Goal: Task Accomplishment & Management: Manage account settings

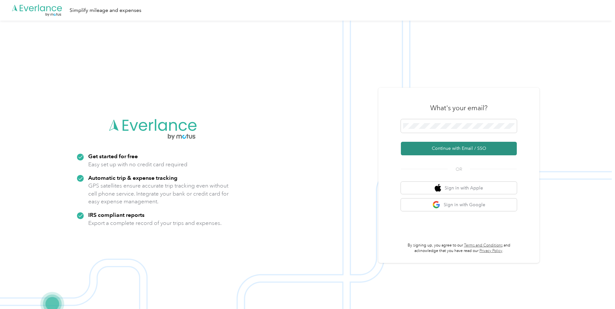
click at [446, 150] on button "Continue with Email / SSO" at bounding box center [459, 149] width 116 height 14
click at [464, 147] on button "Continue with Email / SSO" at bounding box center [459, 149] width 116 height 14
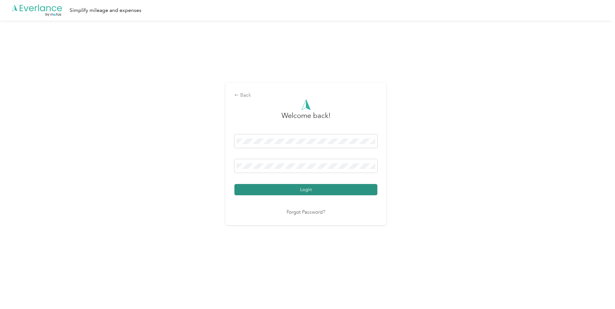
click at [322, 191] on button "Login" at bounding box center [306, 189] width 143 height 11
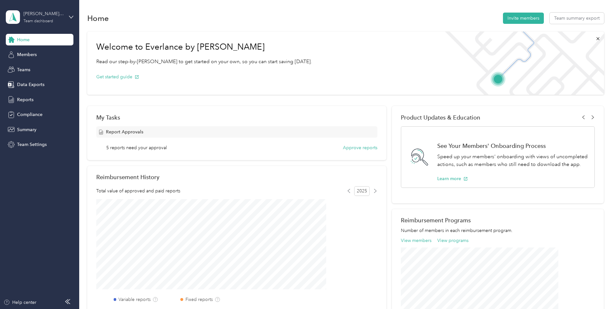
click at [57, 22] on div "T.R. Fisher's team Team dashboard" at bounding box center [44, 16] width 40 height 13
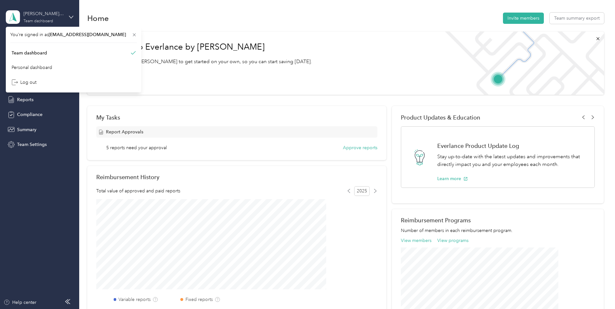
click at [57, 22] on div "T.R. Fisher's team Team dashboard" at bounding box center [44, 16] width 40 height 13
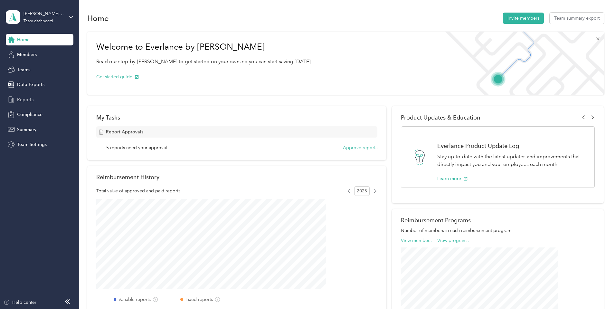
click at [22, 98] on span "Reports" at bounding box center [25, 99] width 16 height 7
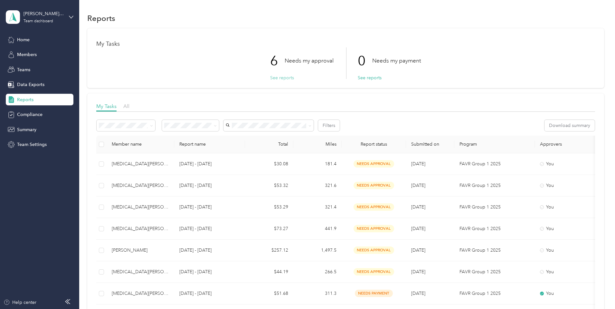
click at [283, 76] on button "See reports" at bounding box center [282, 77] width 24 height 7
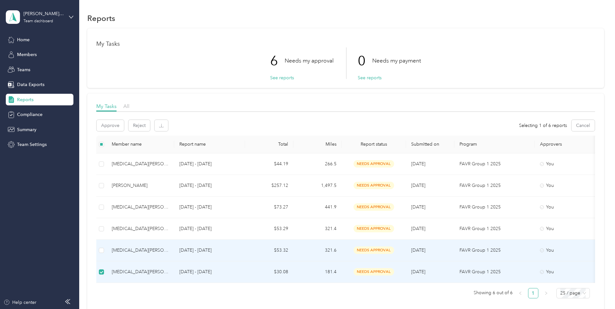
click at [107, 252] on td at bounding box center [101, 251] width 10 height 22
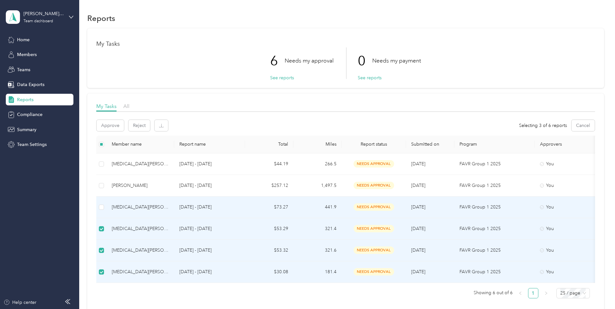
click at [107, 211] on td at bounding box center [101, 208] width 10 height 22
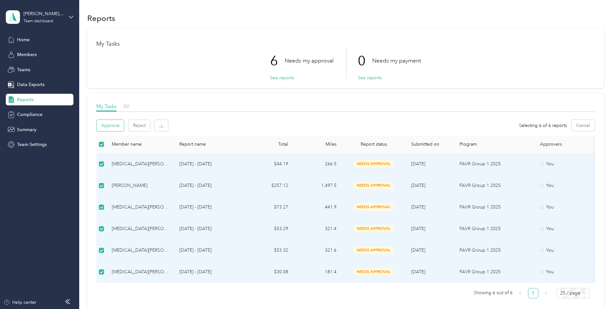
click at [124, 124] on button "Approve" at bounding box center [110, 125] width 27 height 11
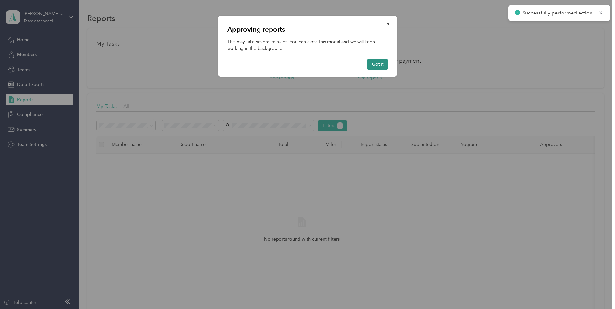
click at [379, 69] on button "Got it" at bounding box center [378, 64] width 21 height 11
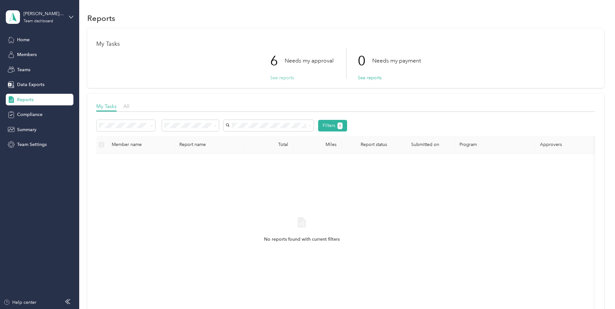
click at [281, 78] on button "See reports" at bounding box center [282, 77] width 24 height 7
click at [287, 76] on button "See reports" at bounding box center [282, 77] width 24 height 7
click at [43, 116] on div "Compliance" at bounding box center [40, 115] width 68 height 12
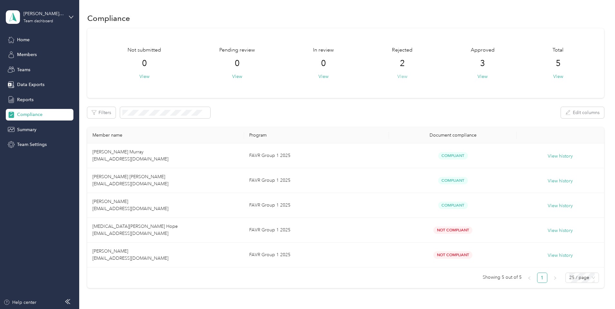
click at [398, 77] on button "View" at bounding box center [403, 76] width 10 height 7
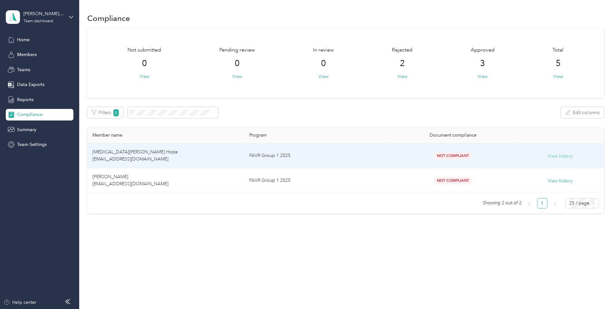
click at [548, 157] on button "View history" at bounding box center [560, 156] width 25 height 7
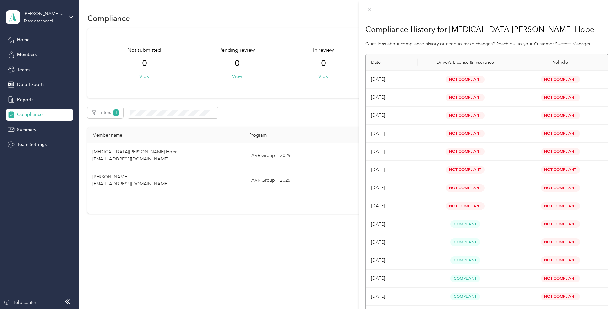
click at [217, 249] on div "Compliance History for [MEDICAL_DATA][PERSON_NAME] Hope Questions about complia…" at bounding box center [307, 154] width 615 height 309
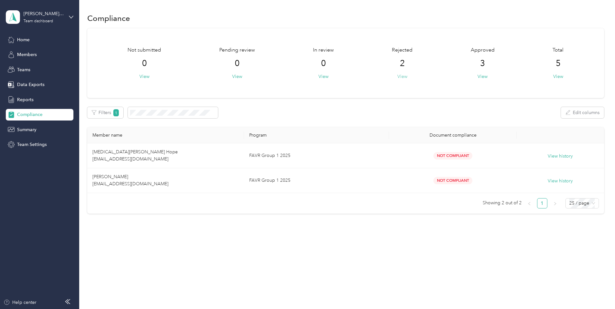
click at [398, 77] on button "View" at bounding box center [403, 76] width 10 height 7
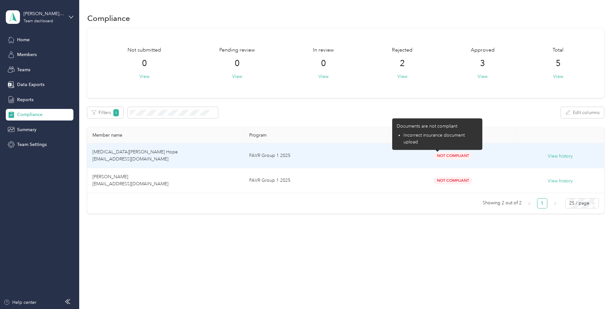
click at [436, 155] on span "Not Compliant" at bounding box center [453, 155] width 39 height 7
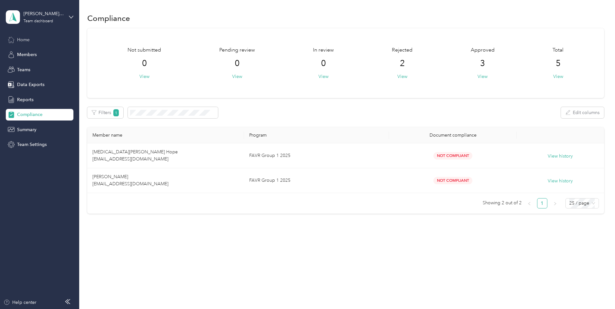
click at [24, 41] on span "Home" at bounding box center [23, 39] width 13 height 7
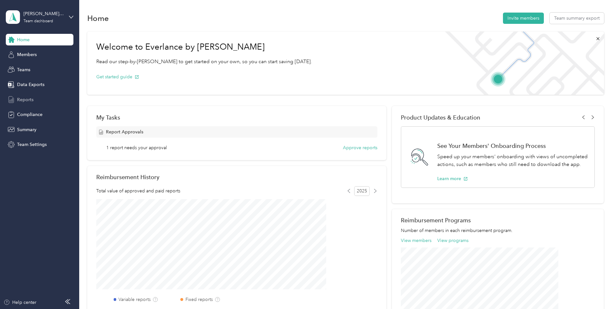
click at [27, 98] on span "Reports" at bounding box center [25, 99] width 16 height 7
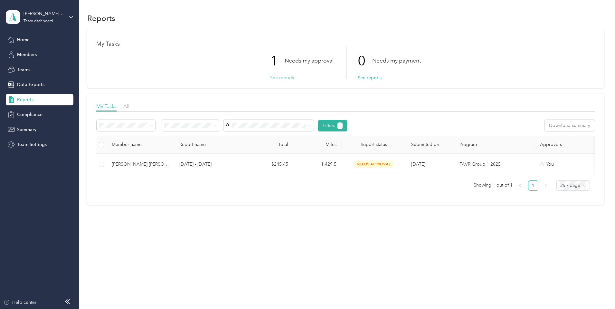
click at [286, 78] on button "See reports" at bounding box center [282, 77] width 24 height 7
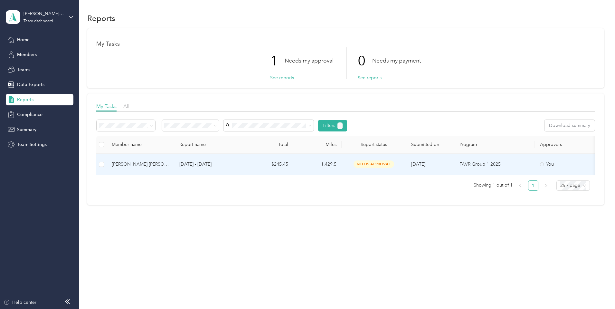
click at [169, 162] on div "[PERSON_NAME] [PERSON_NAME]" at bounding box center [140, 164] width 57 height 7
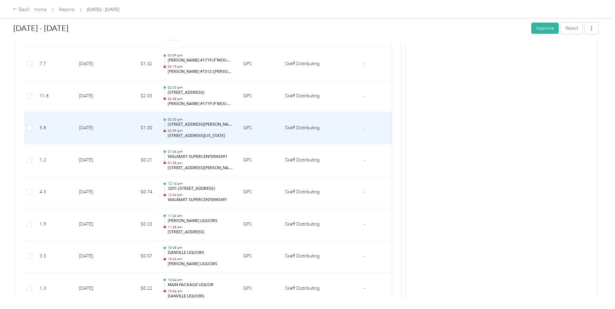
scroll to position [226, 0]
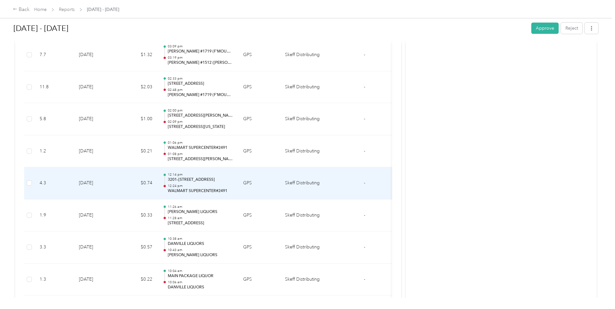
click at [233, 192] on p "WALMART SUPERCENTER#2491" at bounding box center [200, 191] width 65 height 6
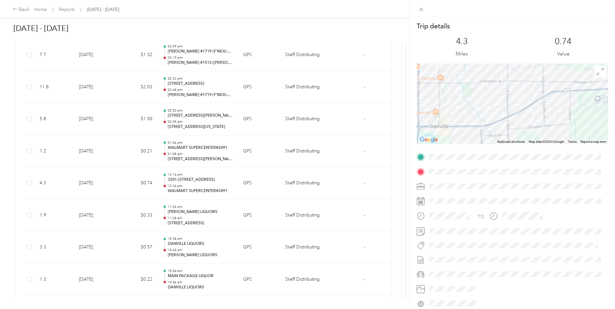
drag, startPoint x: 34, startPoint y: 192, endPoint x: 62, endPoint y: 189, distance: 27.5
click at [34, 192] on div "Trip details This trip cannot be edited because it is either under review, appr…" at bounding box center [307, 154] width 615 height 309
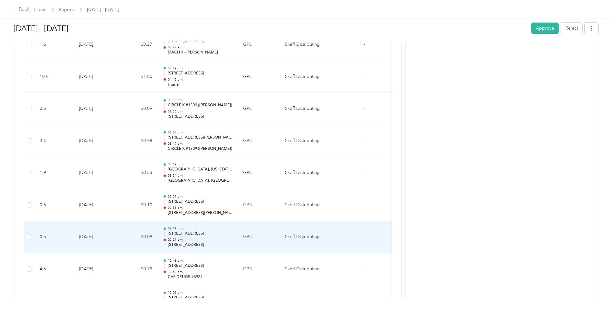
scroll to position [2255, 0]
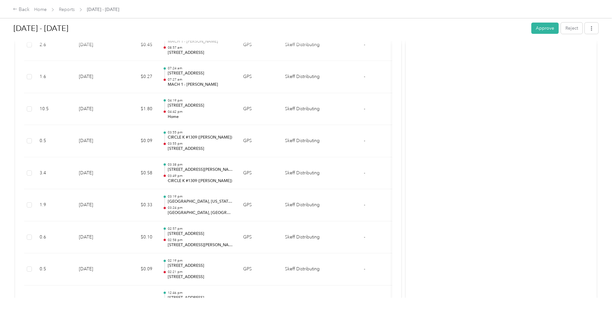
click at [532, 26] on button "Approve" at bounding box center [545, 28] width 27 height 11
